Goal: Find specific fact: Find specific fact

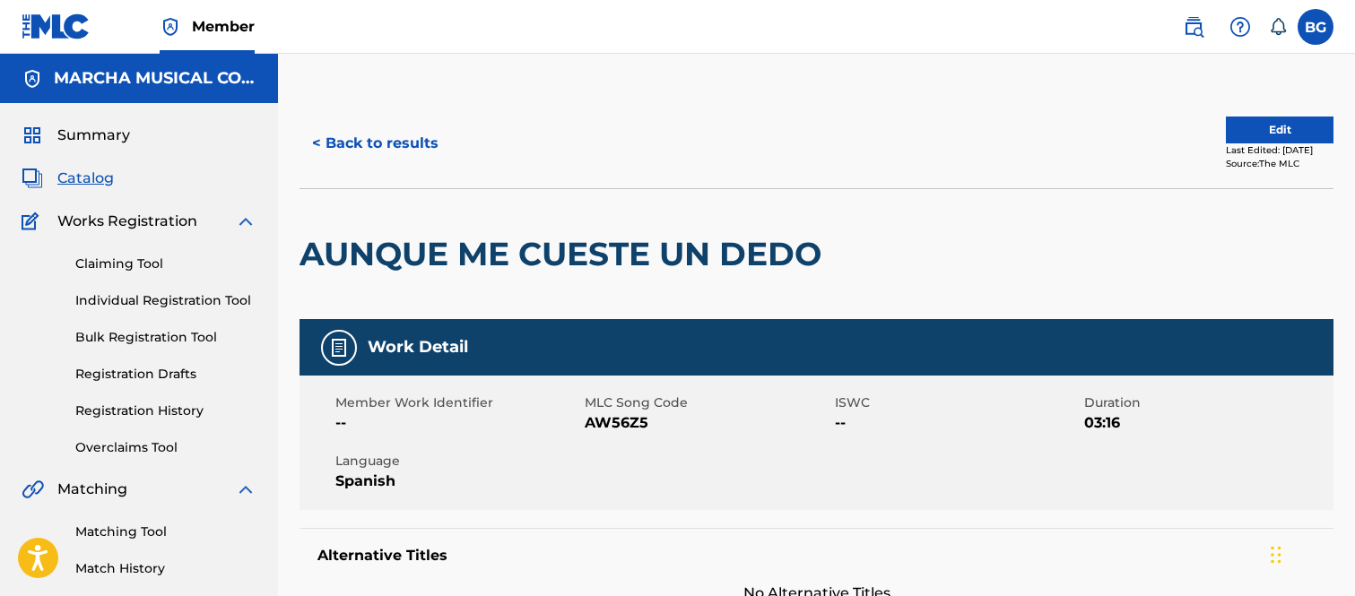
click at [638, 103] on div "< Back to results Edit Last Edited: [DATE] Source: The MLC" at bounding box center [816, 144] width 1034 height 90
click at [324, 140] on button "< Back to results" at bounding box center [375, 143] width 152 height 45
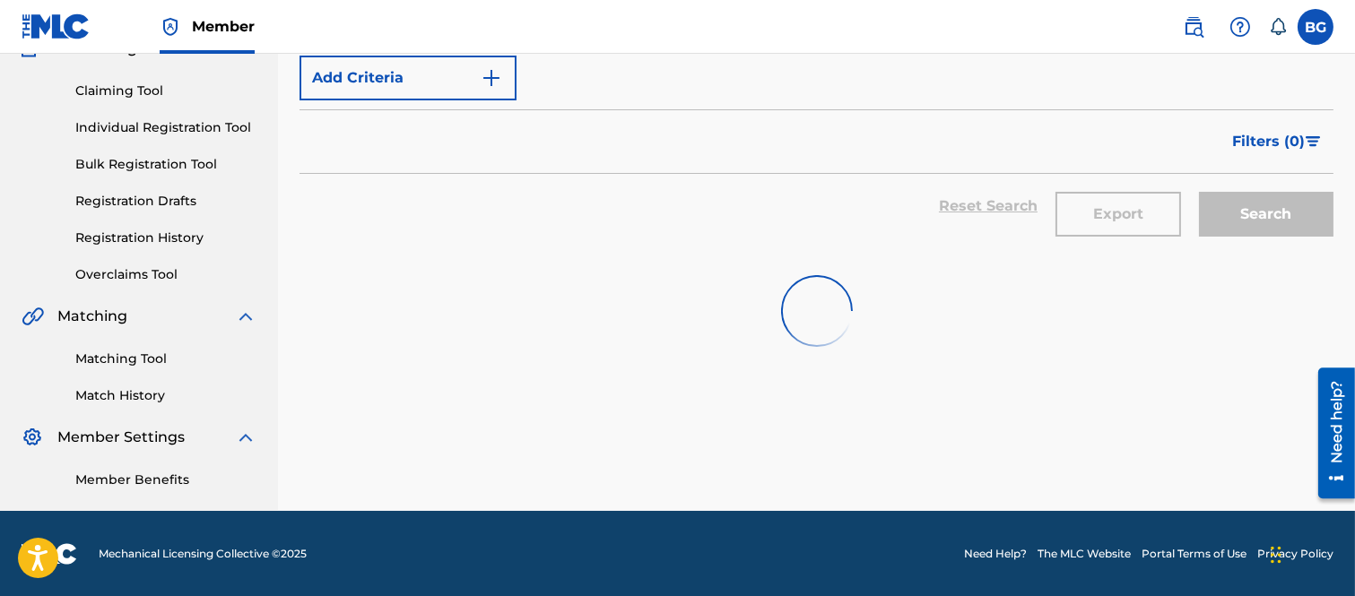
scroll to position [299, 0]
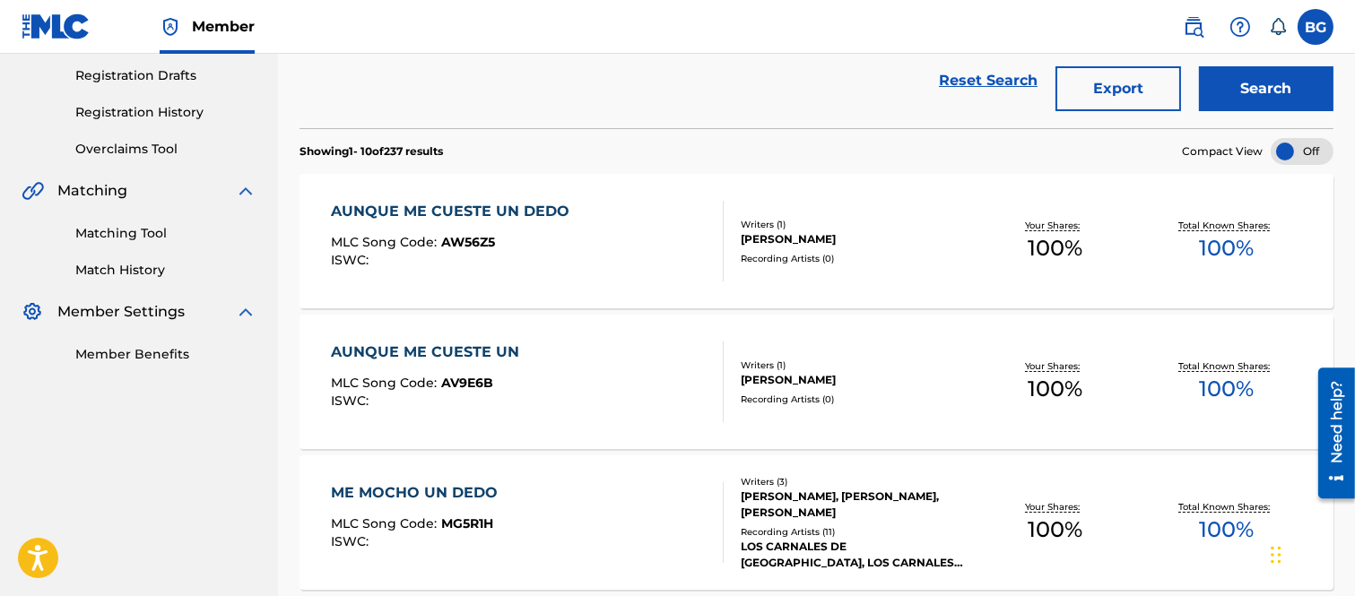
click at [461, 213] on div "AUNQUE ME CUESTE UN DEDO" at bounding box center [454, 212] width 247 height 22
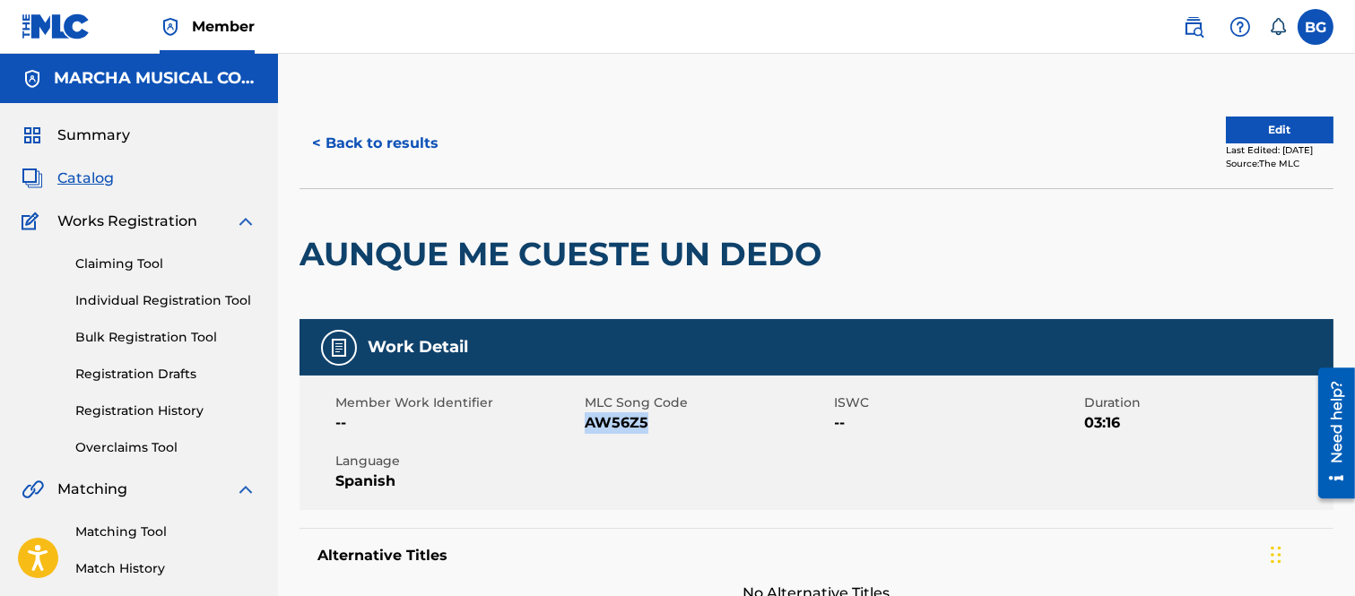
drag, startPoint x: 585, startPoint y: 423, endPoint x: 650, endPoint y: 429, distance: 64.8
click at [650, 429] on span "AW56Z5" at bounding box center [707, 423] width 245 height 22
copy span "AW56Z5"
click at [320, 138] on button "< Back to results" at bounding box center [375, 143] width 152 height 45
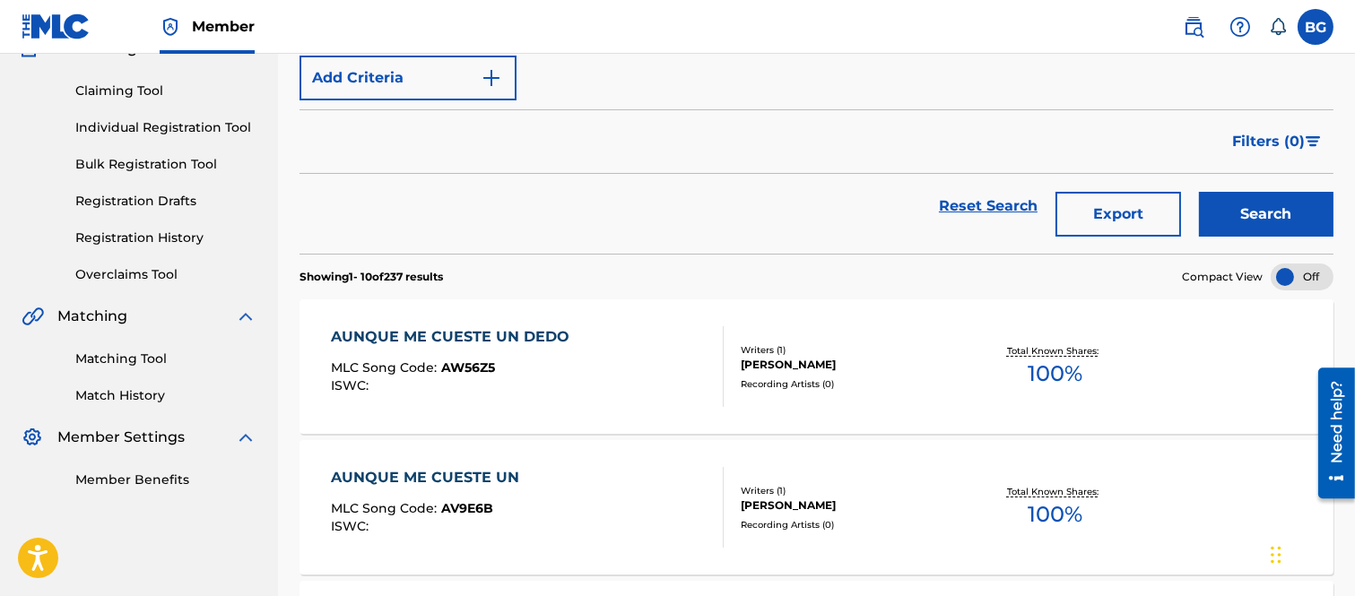
scroll to position [299, 0]
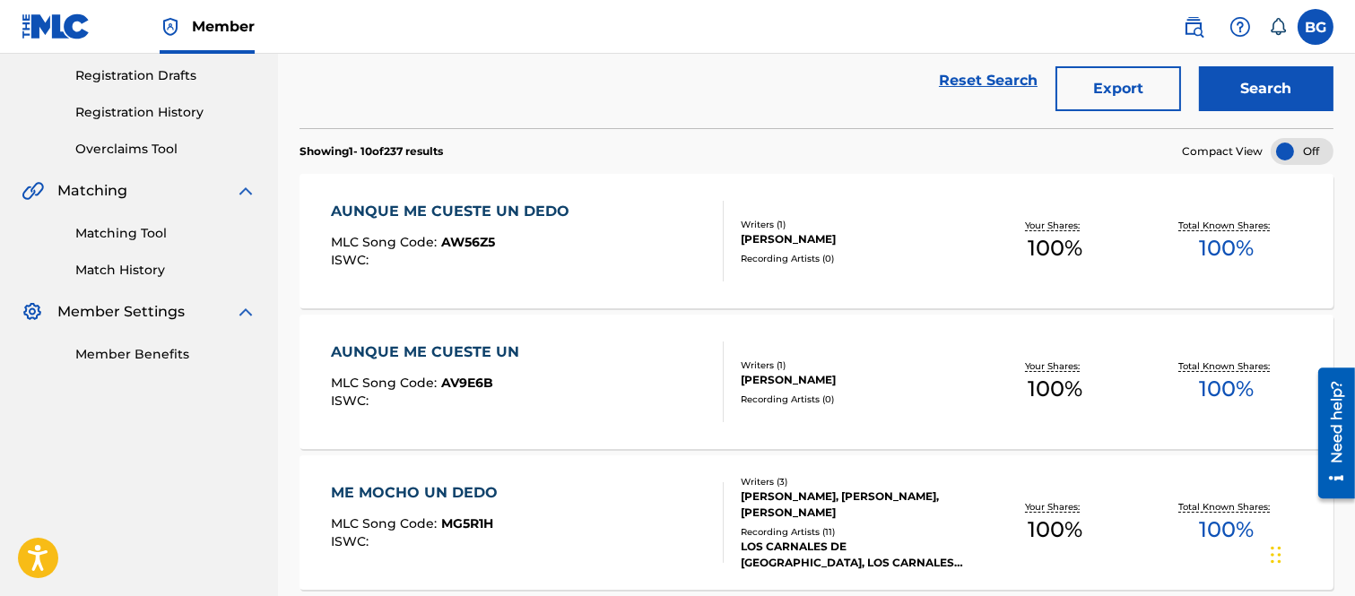
click at [434, 348] on div "AUNQUE ME CUESTE UN" at bounding box center [429, 353] width 197 height 22
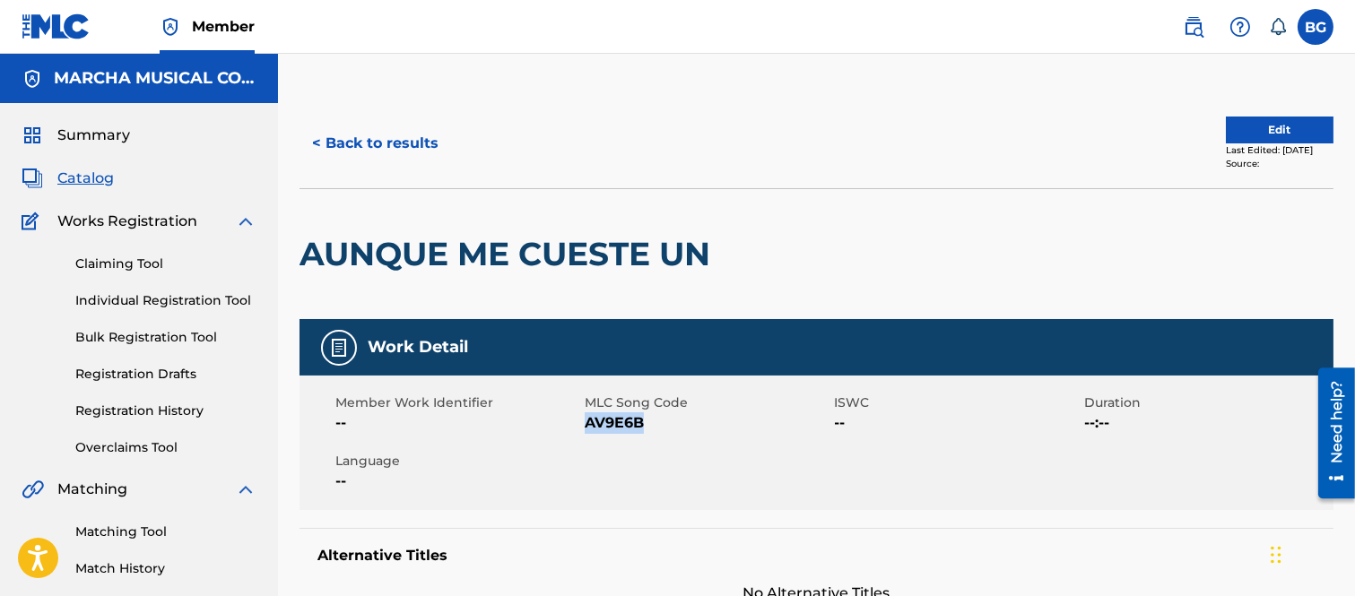
drag, startPoint x: 585, startPoint y: 421, endPoint x: 644, endPoint y: 424, distance: 58.3
click at [644, 424] on span "AV9E6B" at bounding box center [707, 423] width 245 height 22
copy span "AV9E6B"
drag, startPoint x: 763, startPoint y: 204, endPoint x: 751, endPoint y: 201, distance: 12.2
click at [759, 204] on div at bounding box center [838, 254] width 238 height 130
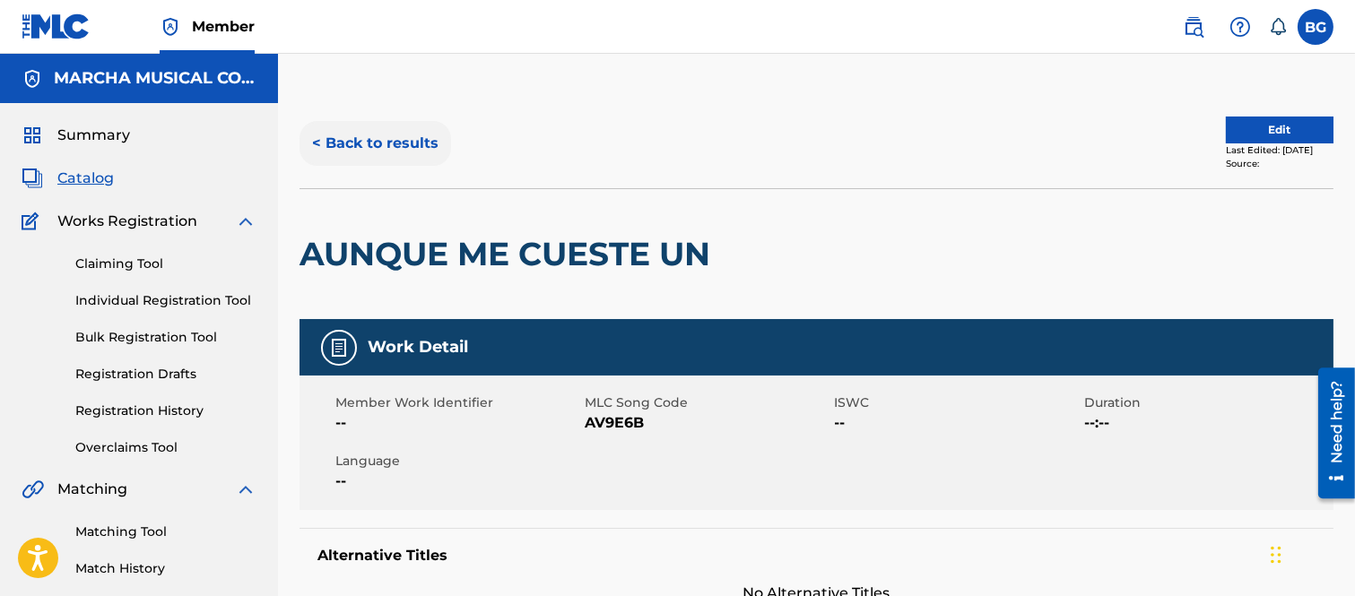
click at [316, 141] on button "< Back to results" at bounding box center [375, 143] width 152 height 45
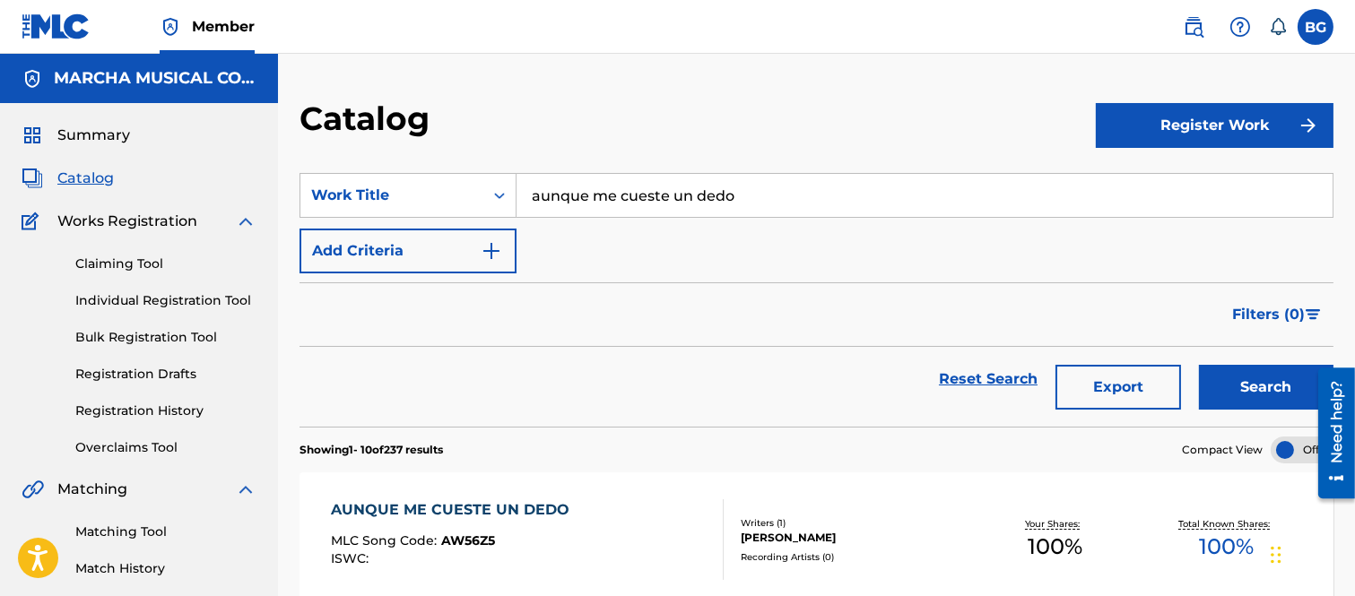
click at [782, 193] on input "aunque me cueste un dedo" at bounding box center [924, 195] width 816 height 43
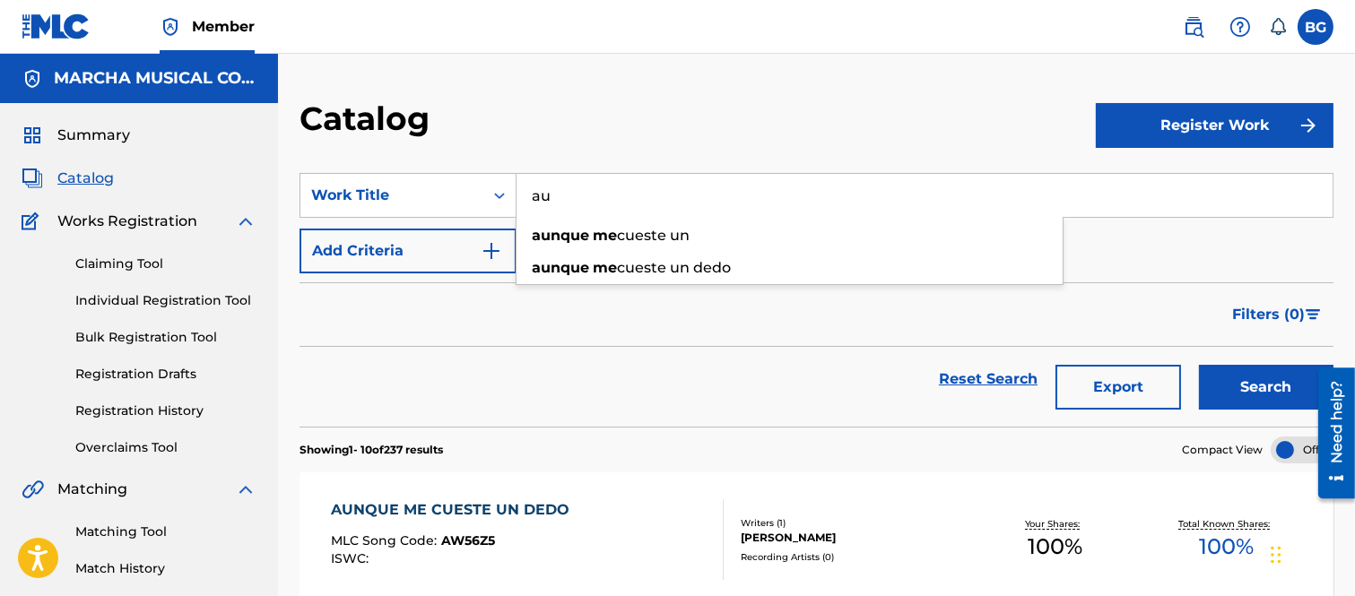
type input "a"
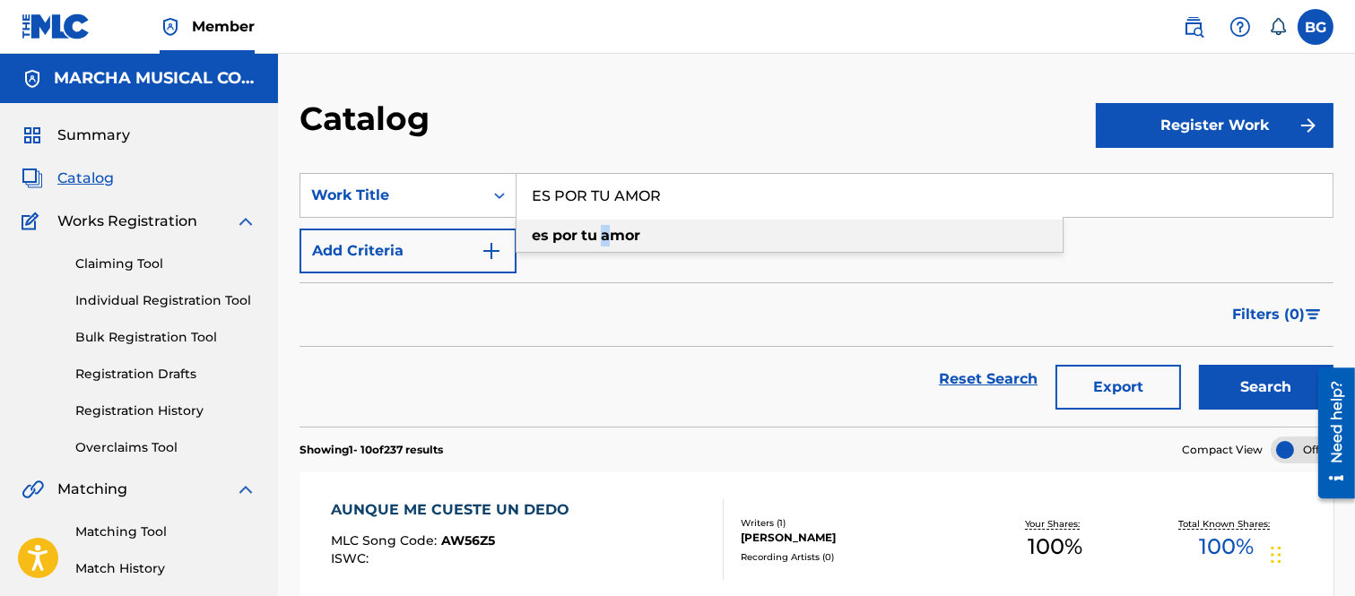
drag, startPoint x: 606, startPoint y: 234, endPoint x: 620, endPoint y: 237, distance: 13.7
click at [608, 234] on strong "amor" at bounding box center [620, 235] width 39 height 17
type input "es por tu amor"
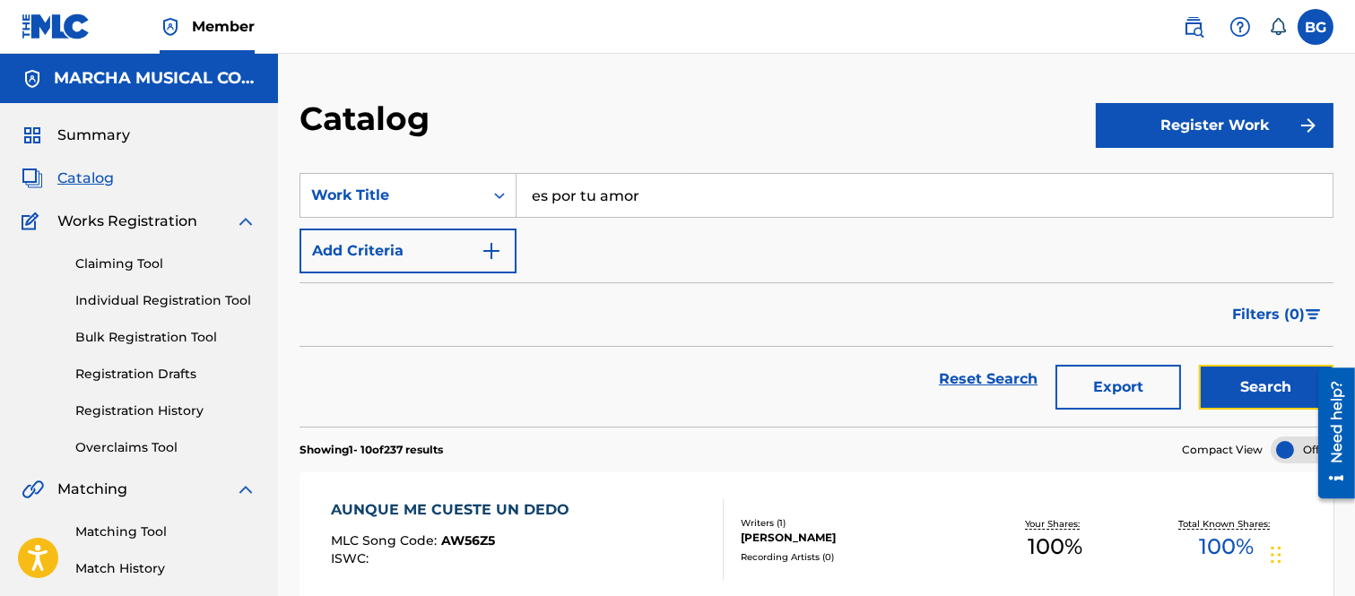
drag, startPoint x: 1242, startPoint y: 384, endPoint x: 1164, endPoint y: 360, distance: 81.7
click at [1241, 383] on button "Search" at bounding box center [1266, 387] width 134 height 45
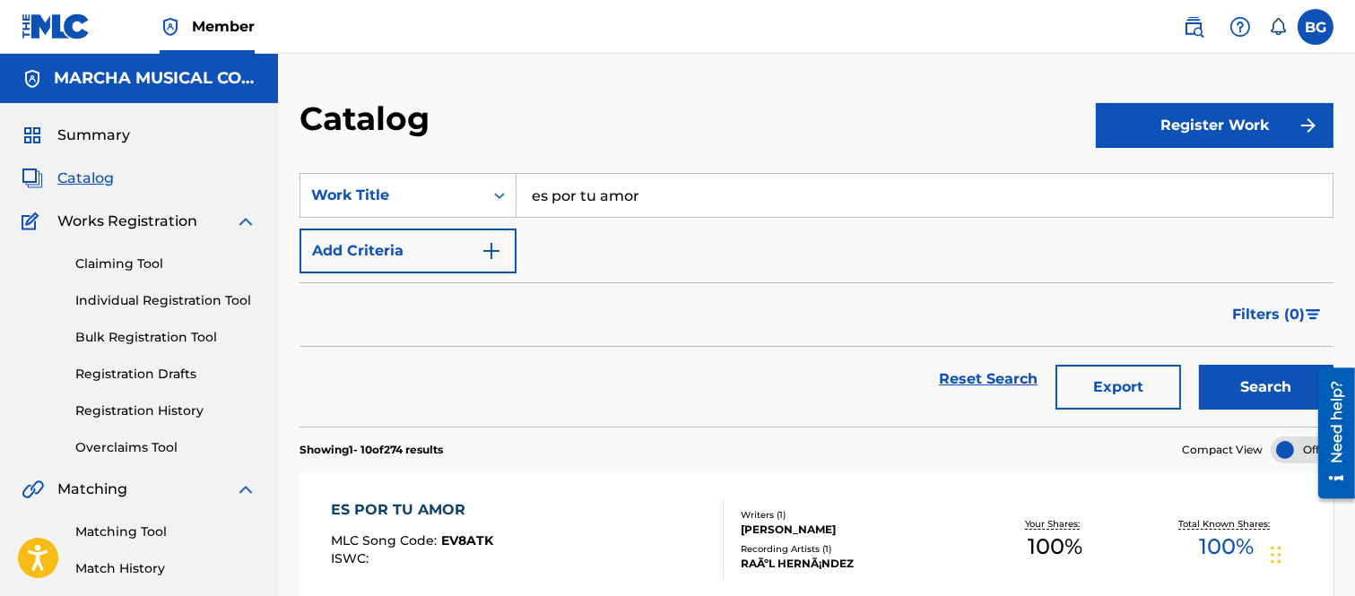
scroll to position [199, 0]
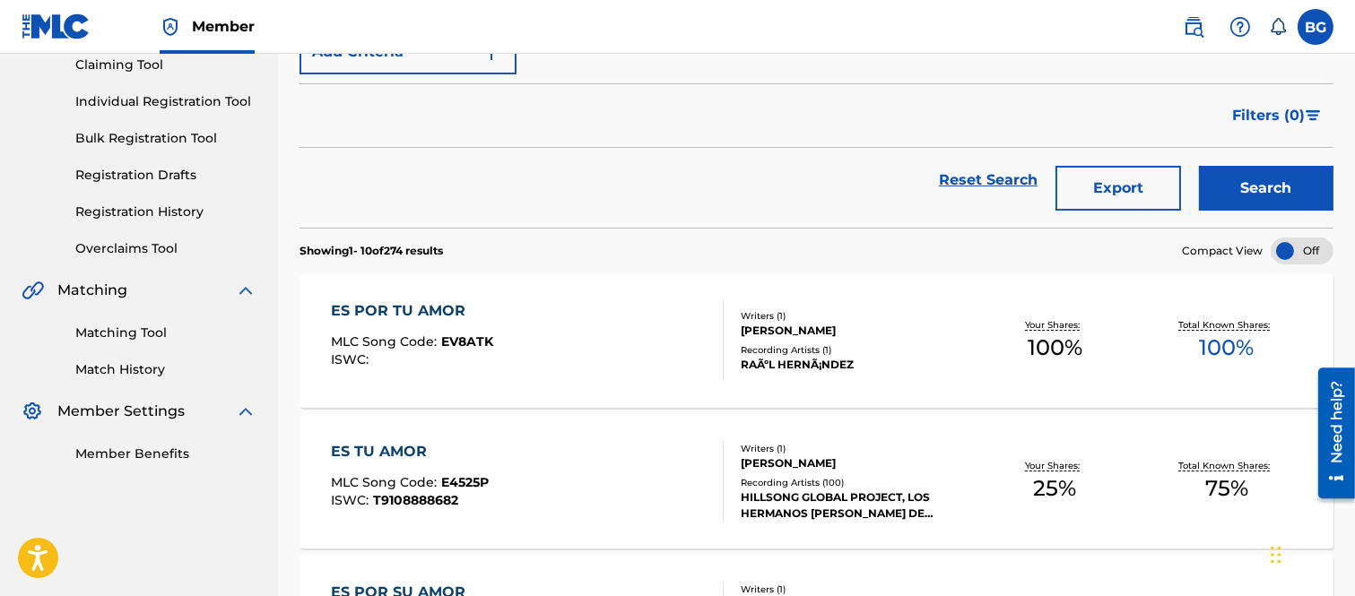
click at [439, 309] on div "ES POR TU AMOR" at bounding box center [412, 311] width 162 height 22
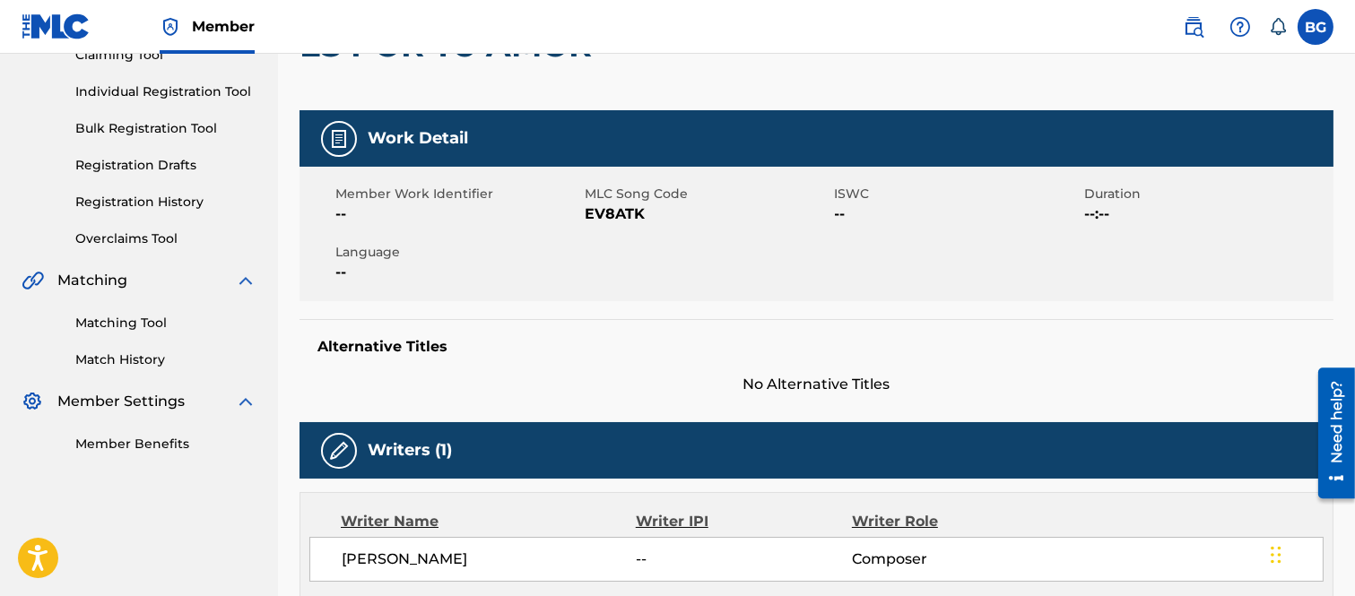
scroll to position [117, 0]
